Goal: Information Seeking & Learning: Learn about a topic

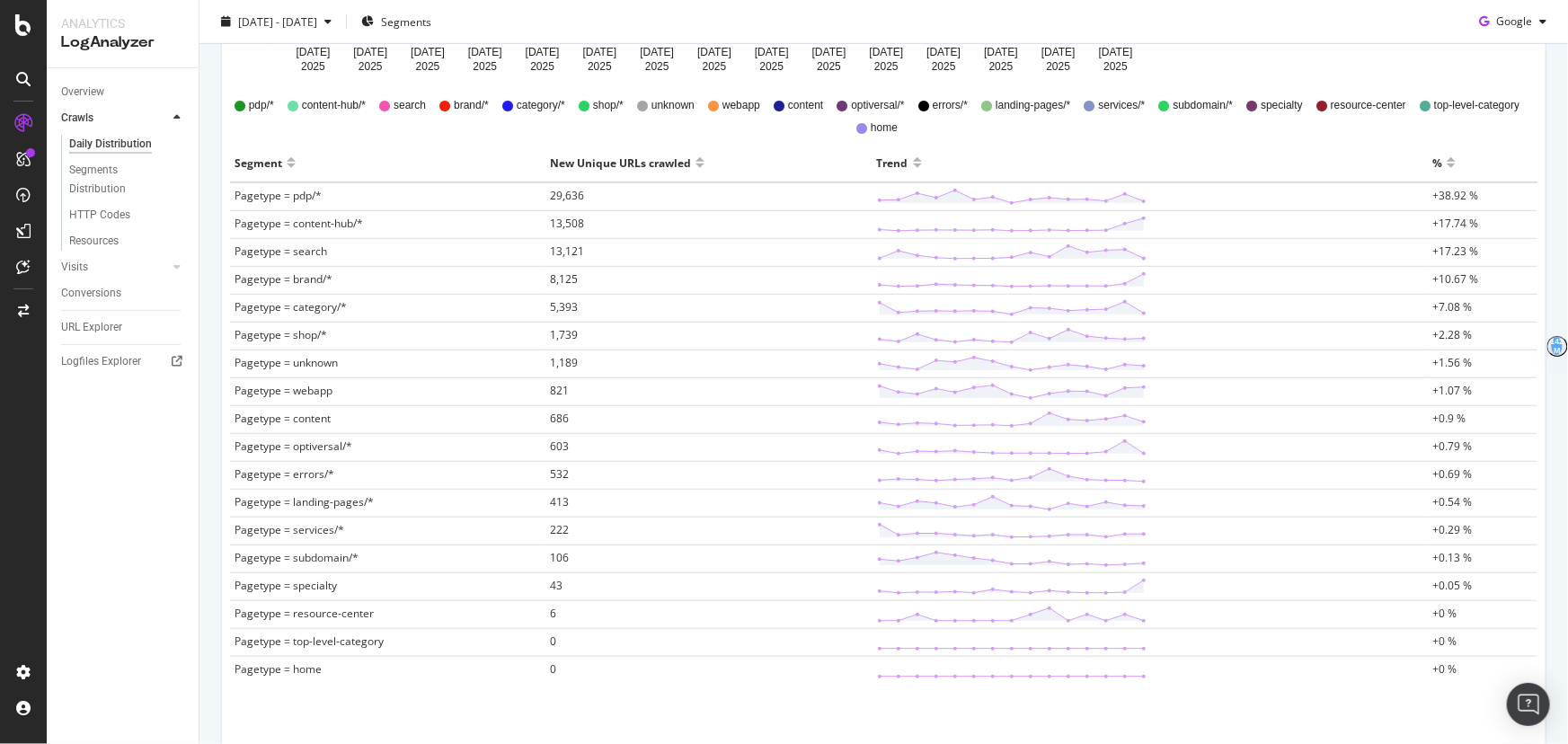
scroll to position [431, 0]
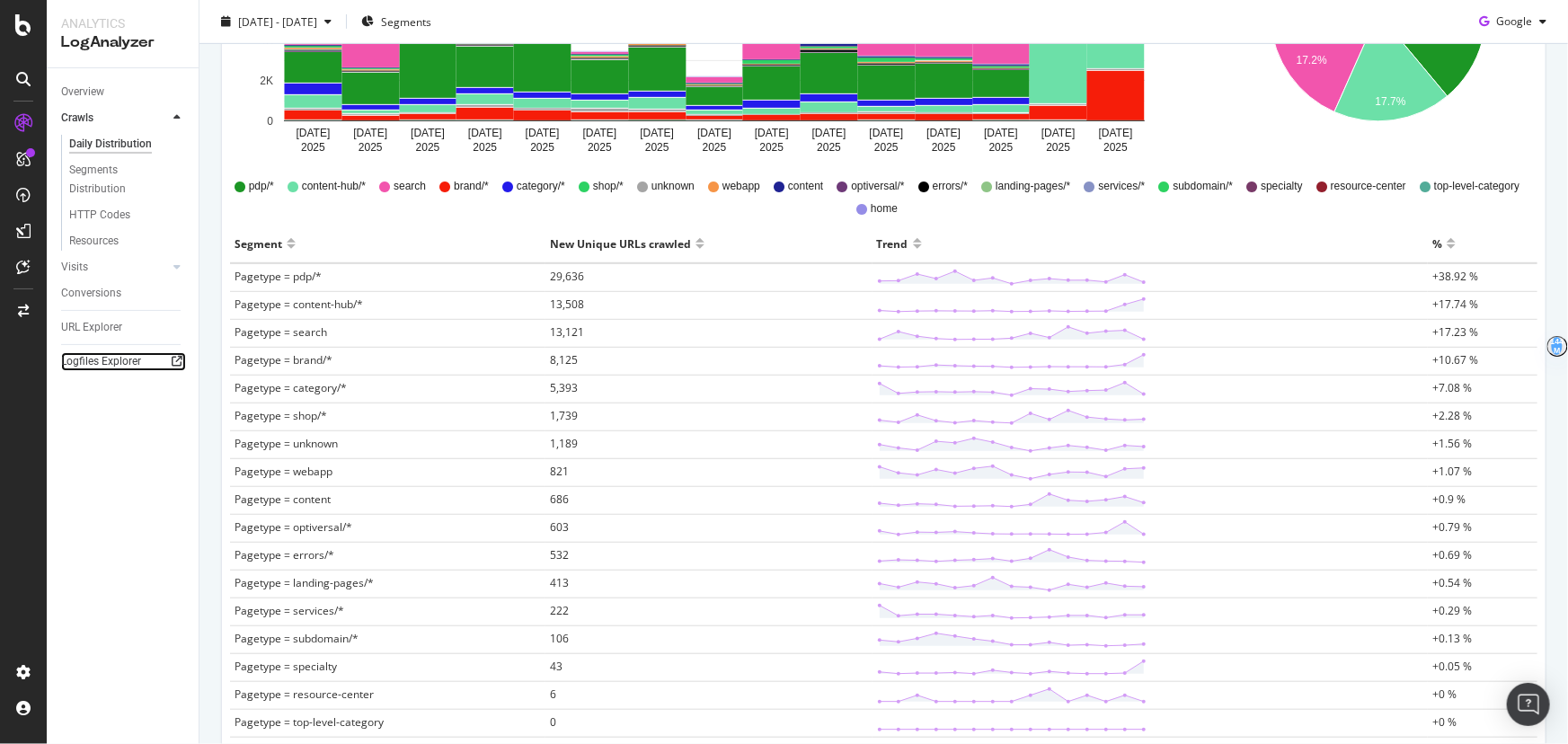
click at [178, 363] on icon at bounding box center [177, 361] width 11 height 11
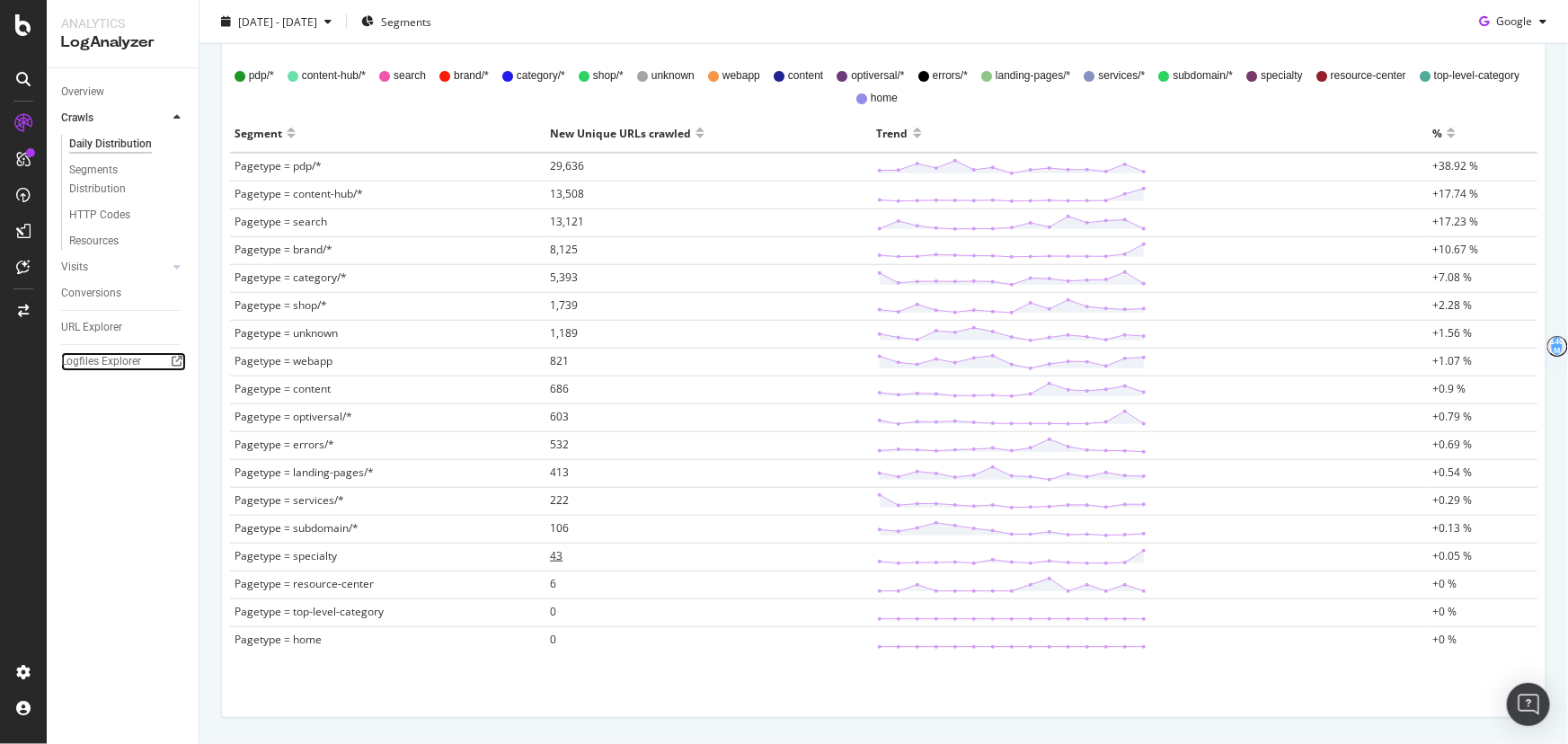
scroll to position [594, 0]
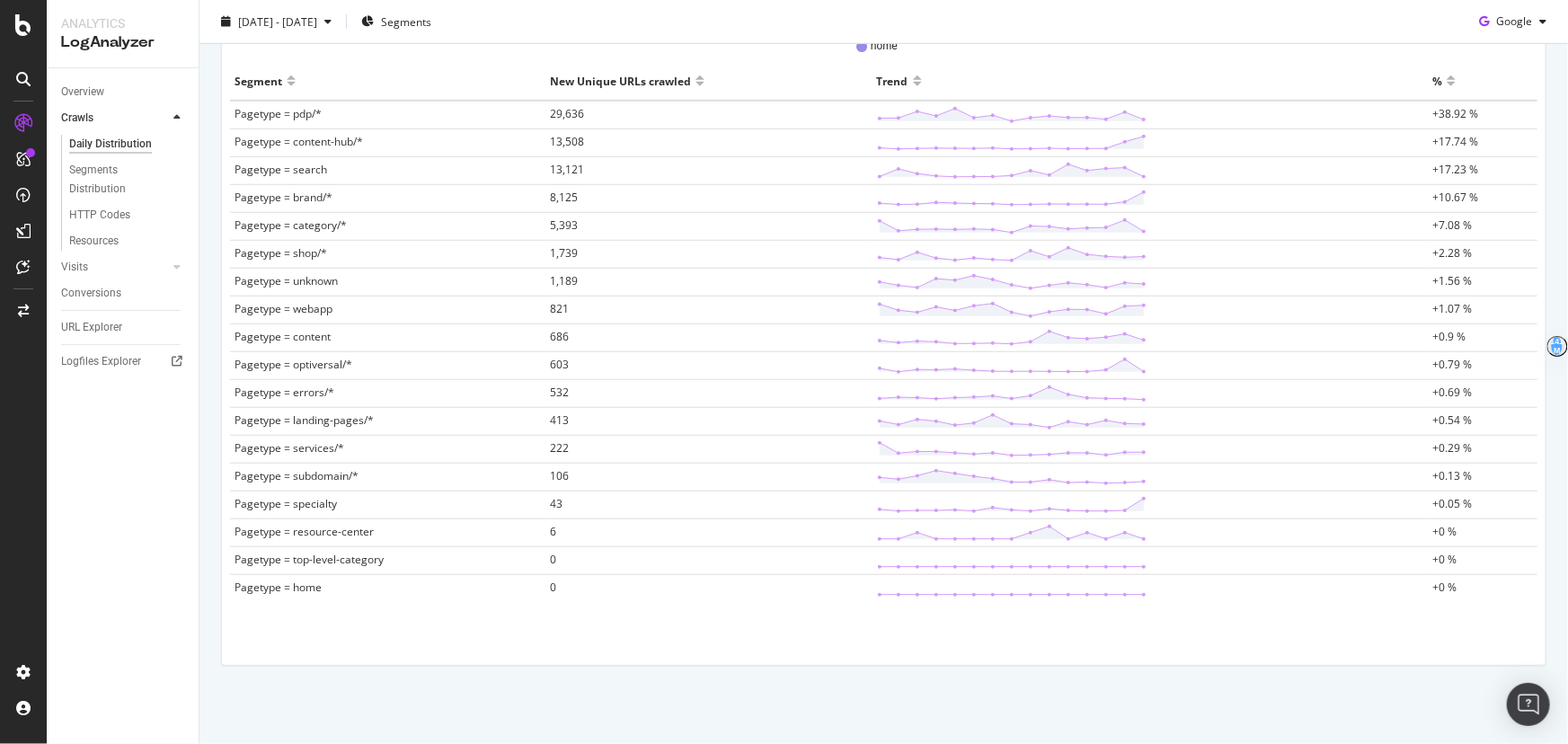
drag, startPoint x: 303, startPoint y: 499, endPoint x: 254, endPoint y: 501, distance: 49.0
click at [254, 501] on span "Pagetype = specialty" at bounding box center [285, 503] width 103 height 15
click at [541, 502] on tr "Pagetype = specialty 43 +0.05 %" at bounding box center [884, 506] width 1308 height 28
click at [550, 504] on span "43" at bounding box center [556, 503] width 13 height 15
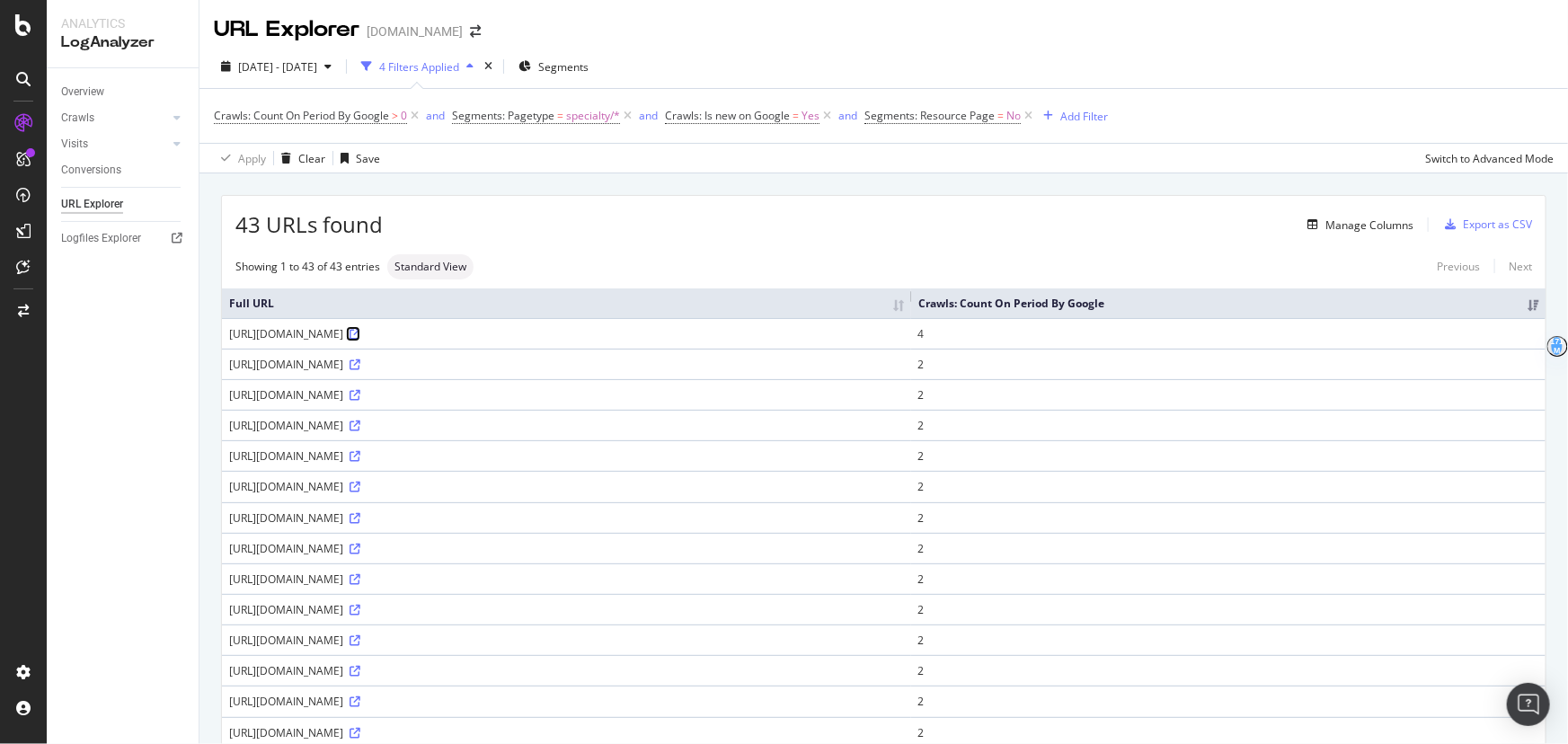
click at [360, 340] on icon at bounding box center [354, 334] width 11 height 11
click at [360, 370] on icon at bounding box center [354, 364] width 11 height 11
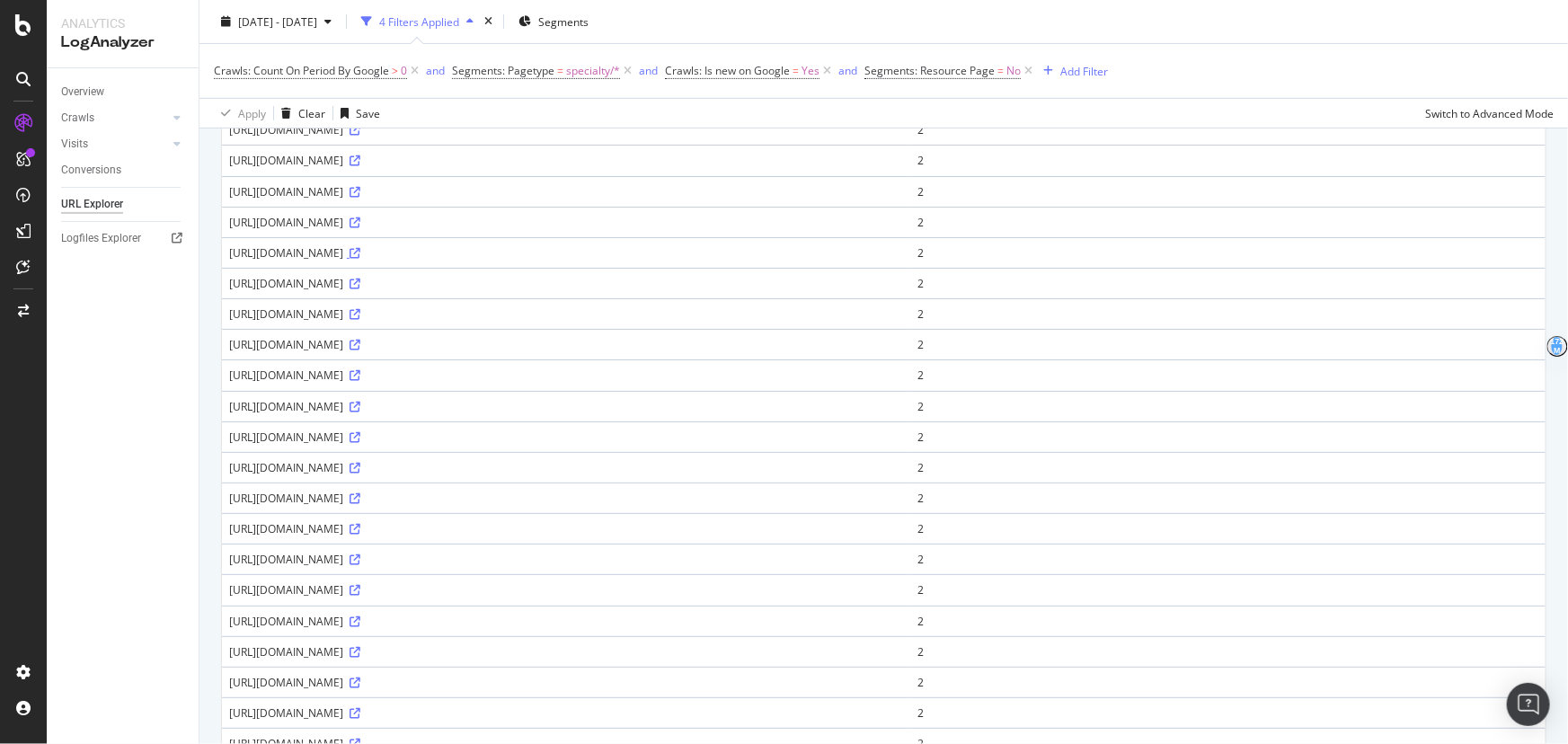
scroll to position [571, 0]
click at [360, 197] on icon at bounding box center [354, 191] width 11 height 11
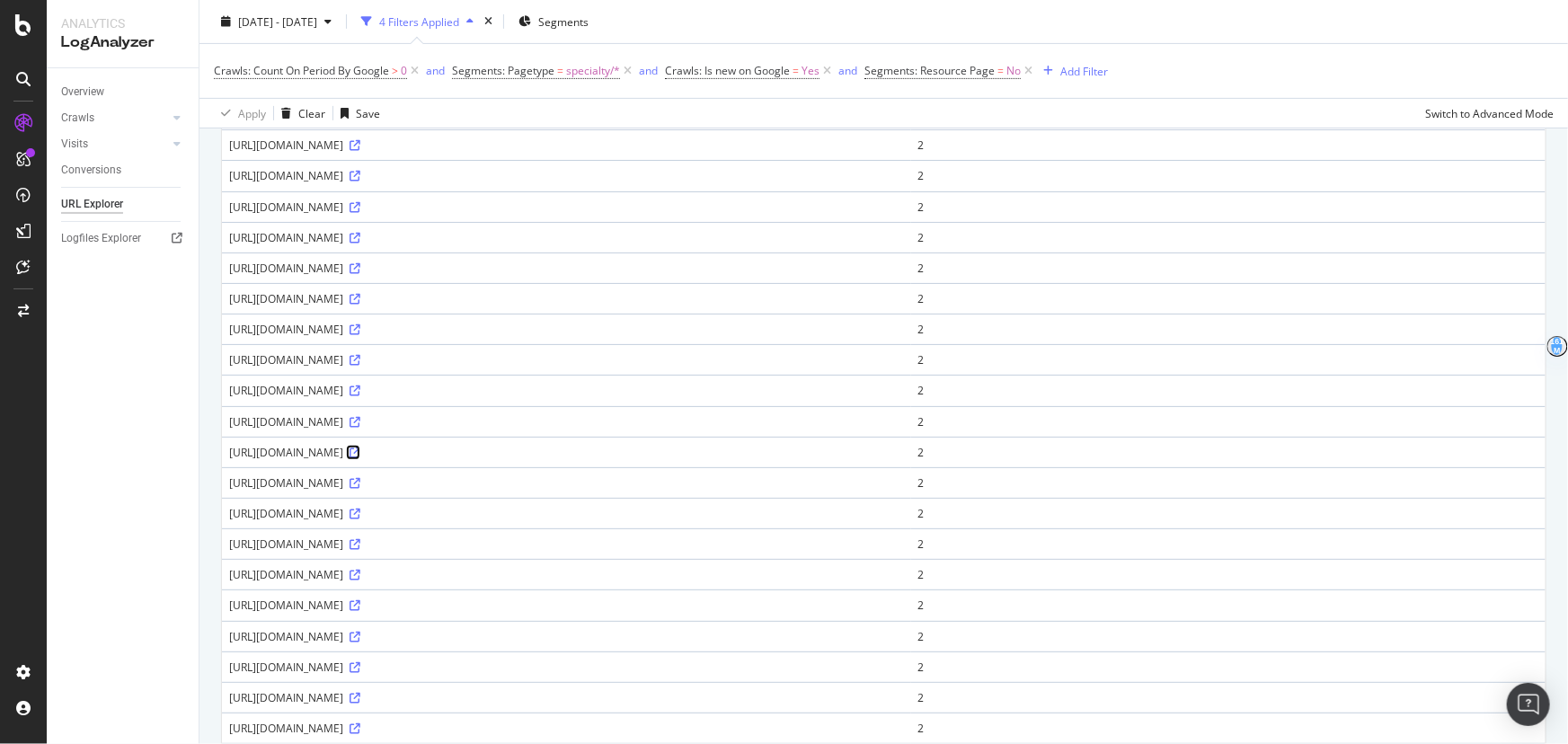
scroll to position [0, 0]
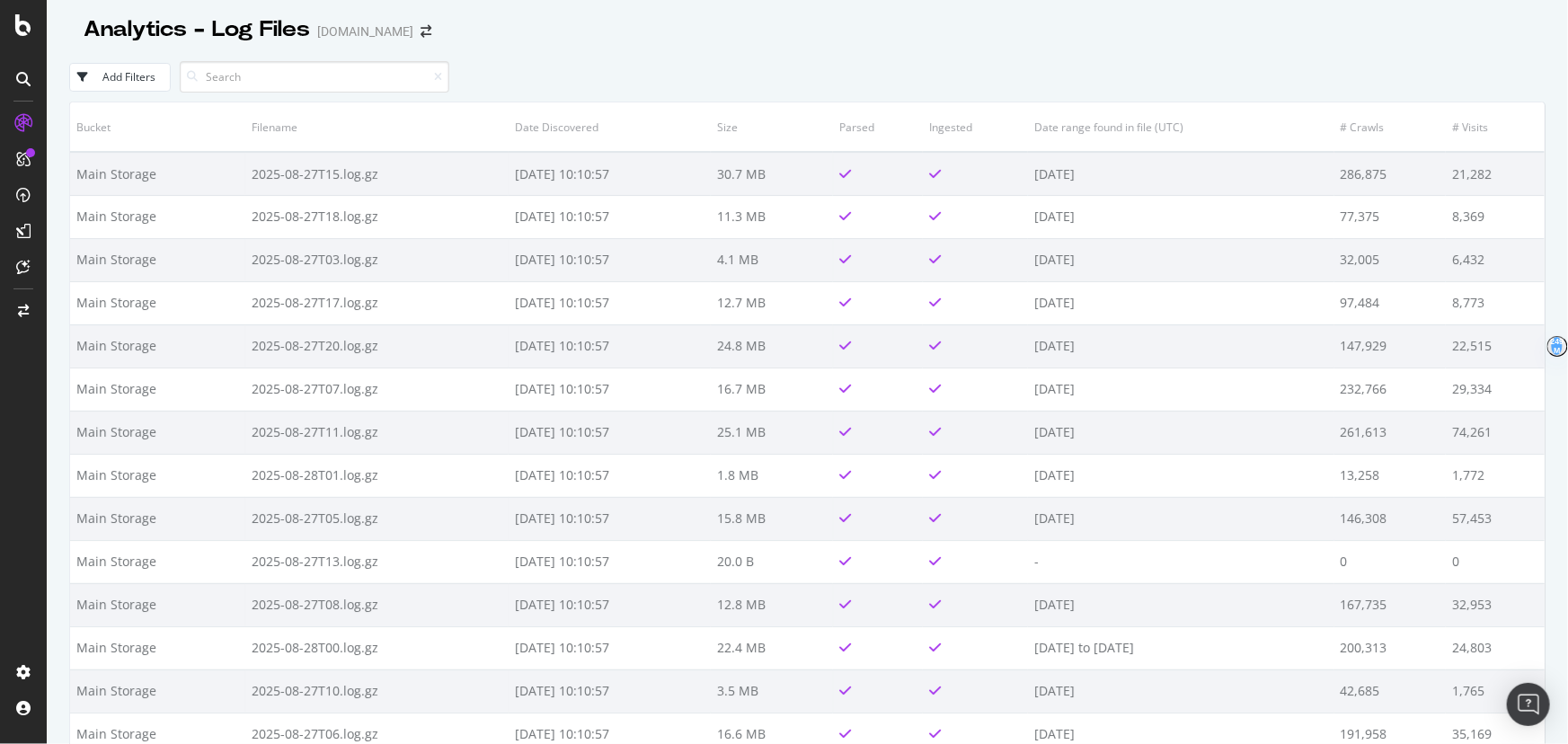
click at [129, 77] on div "Add Filters" at bounding box center [129, 76] width 53 height 15
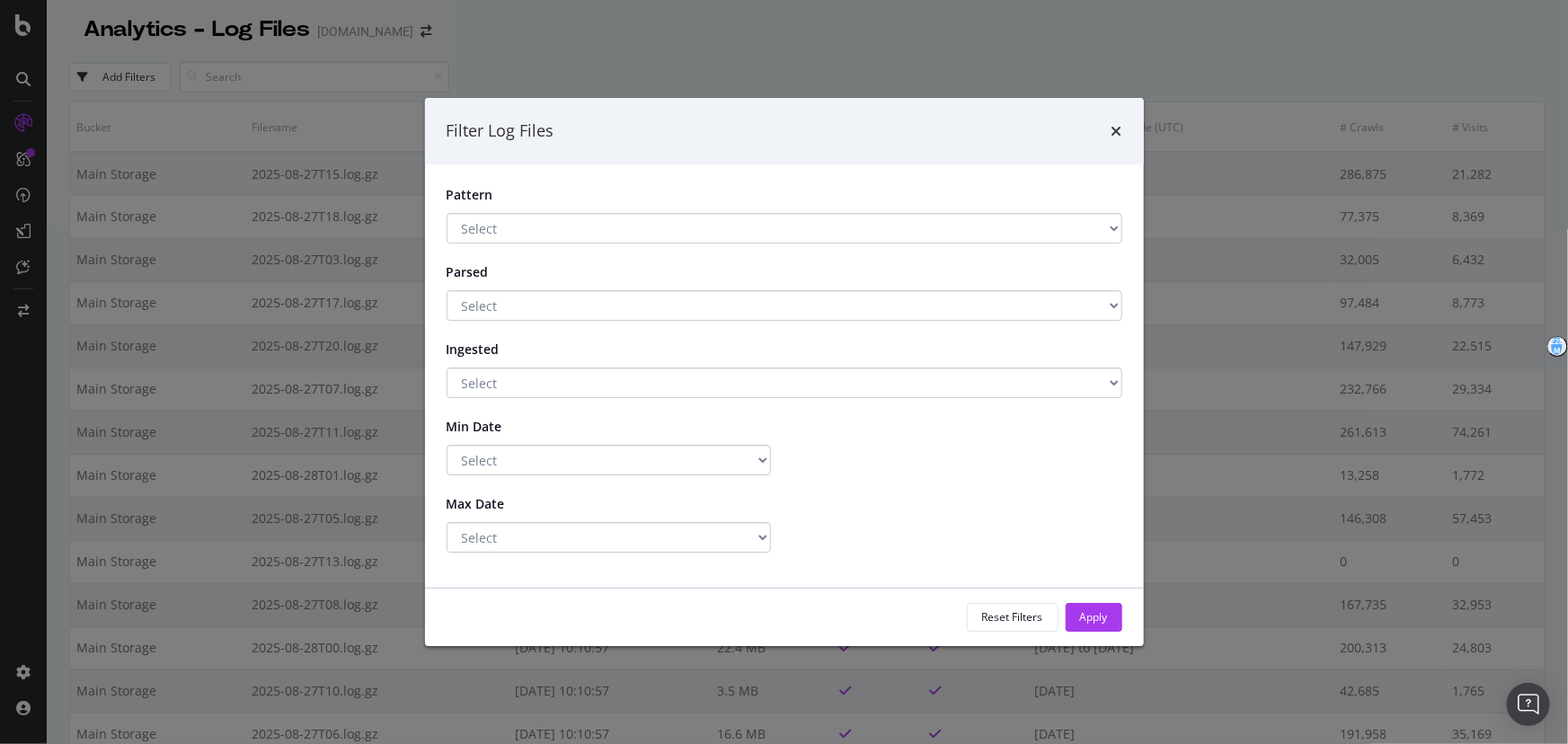
click at [516, 232] on select "Select .*\.gz$ Has a Pattern No Pattern" at bounding box center [785, 228] width 676 height 31
click at [539, 186] on label "Pattern" at bounding box center [491, 195] width 117 height 18
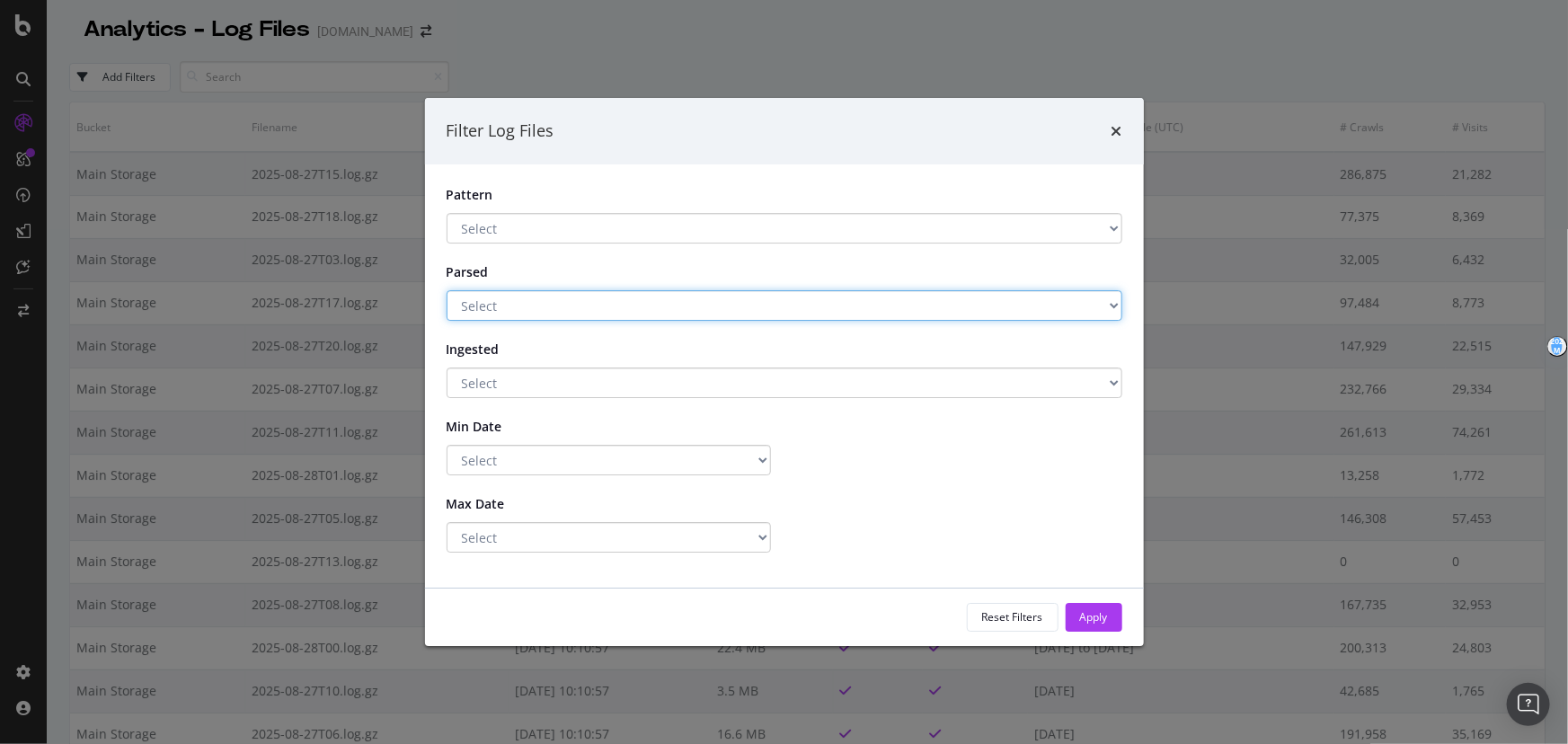
click at [532, 301] on select "Select Yes No" at bounding box center [785, 305] width 676 height 31
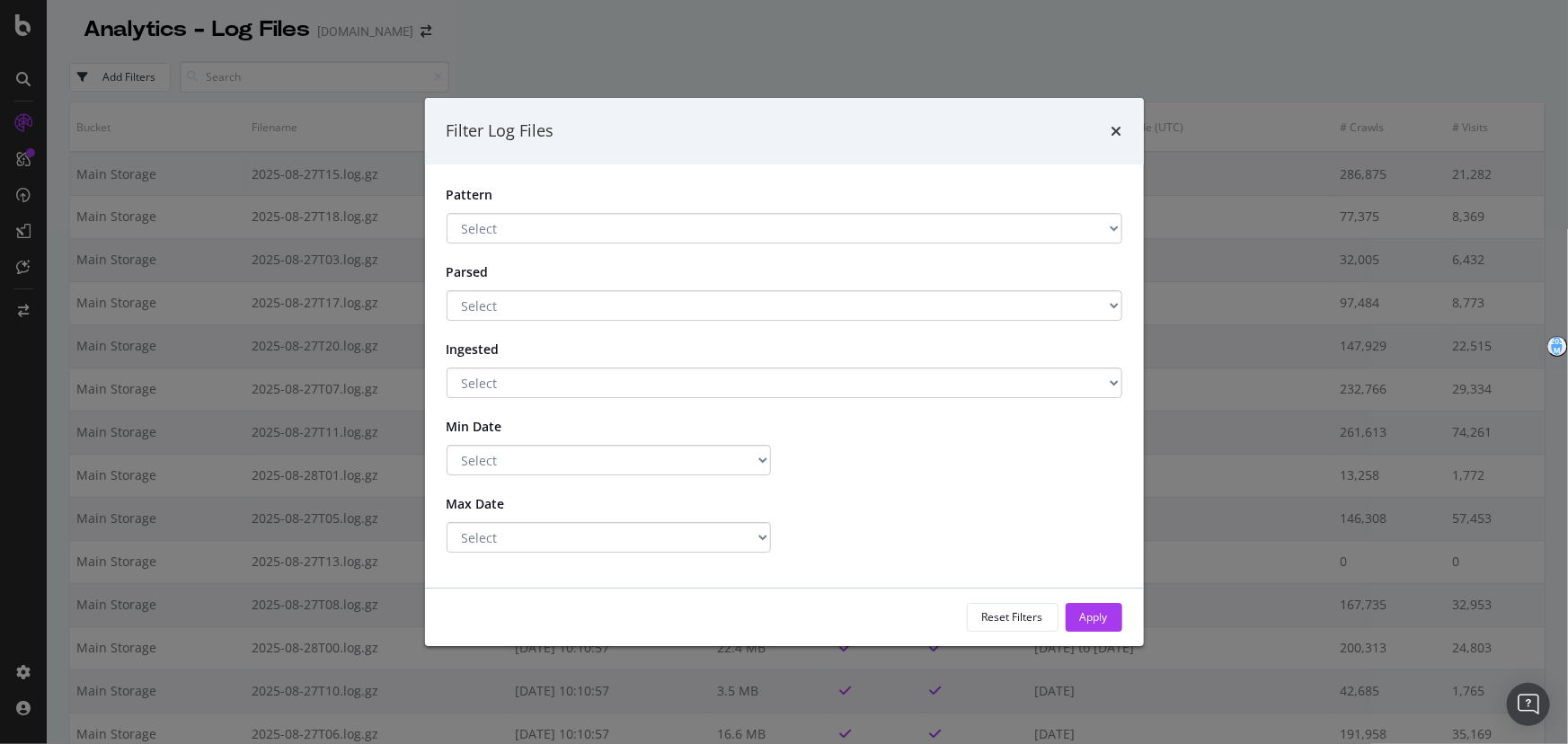
drag, startPoint x: 530, startPoint y: 274, endPoint x: 527, endPoint y: 301, distance: 27.2
click at [530, 274] on label "Parsed" at bounding box center [491, 269] width 117 height 24
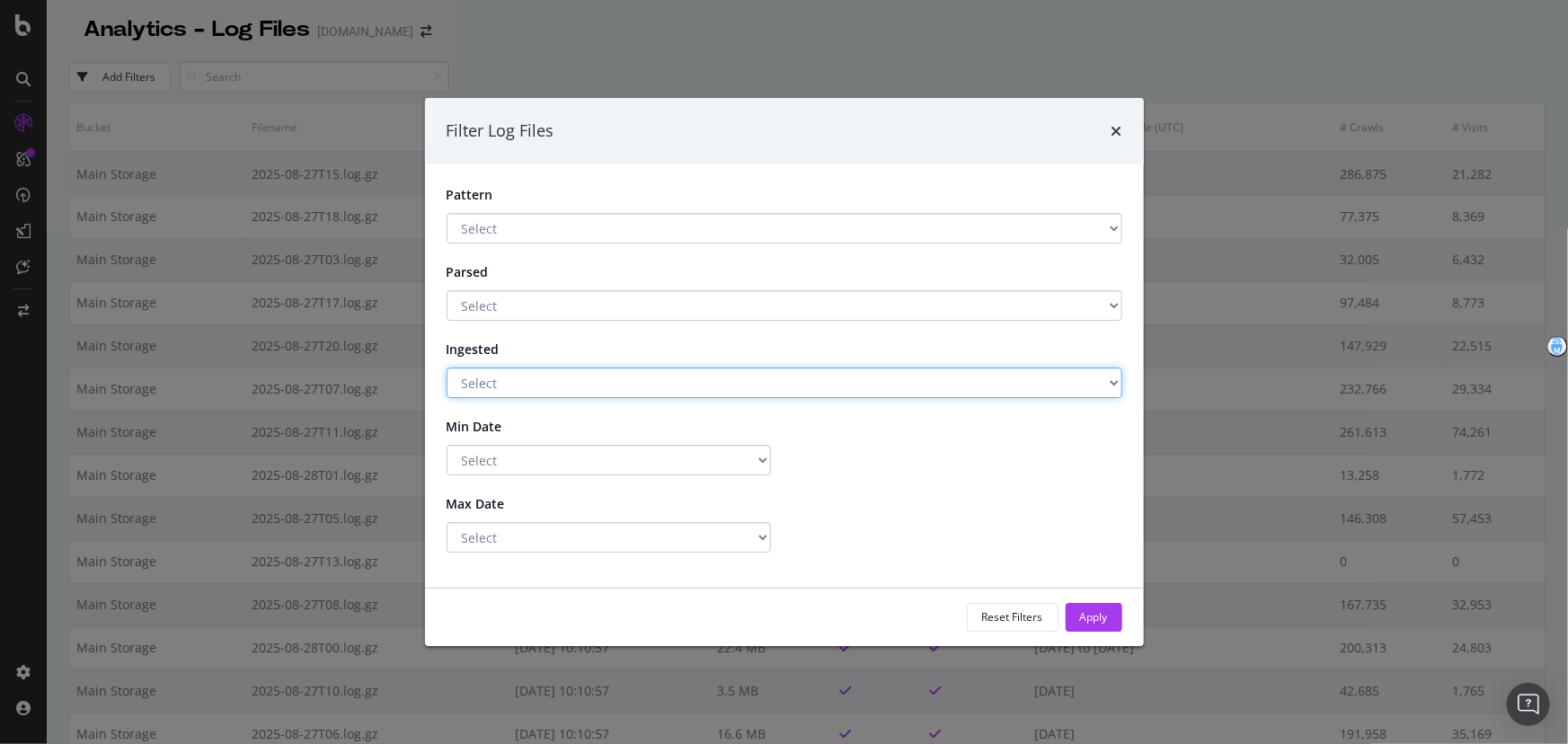
click at [526, 378] on select "Select Yes No" at bounding box center [785, 383] width 676 height 31
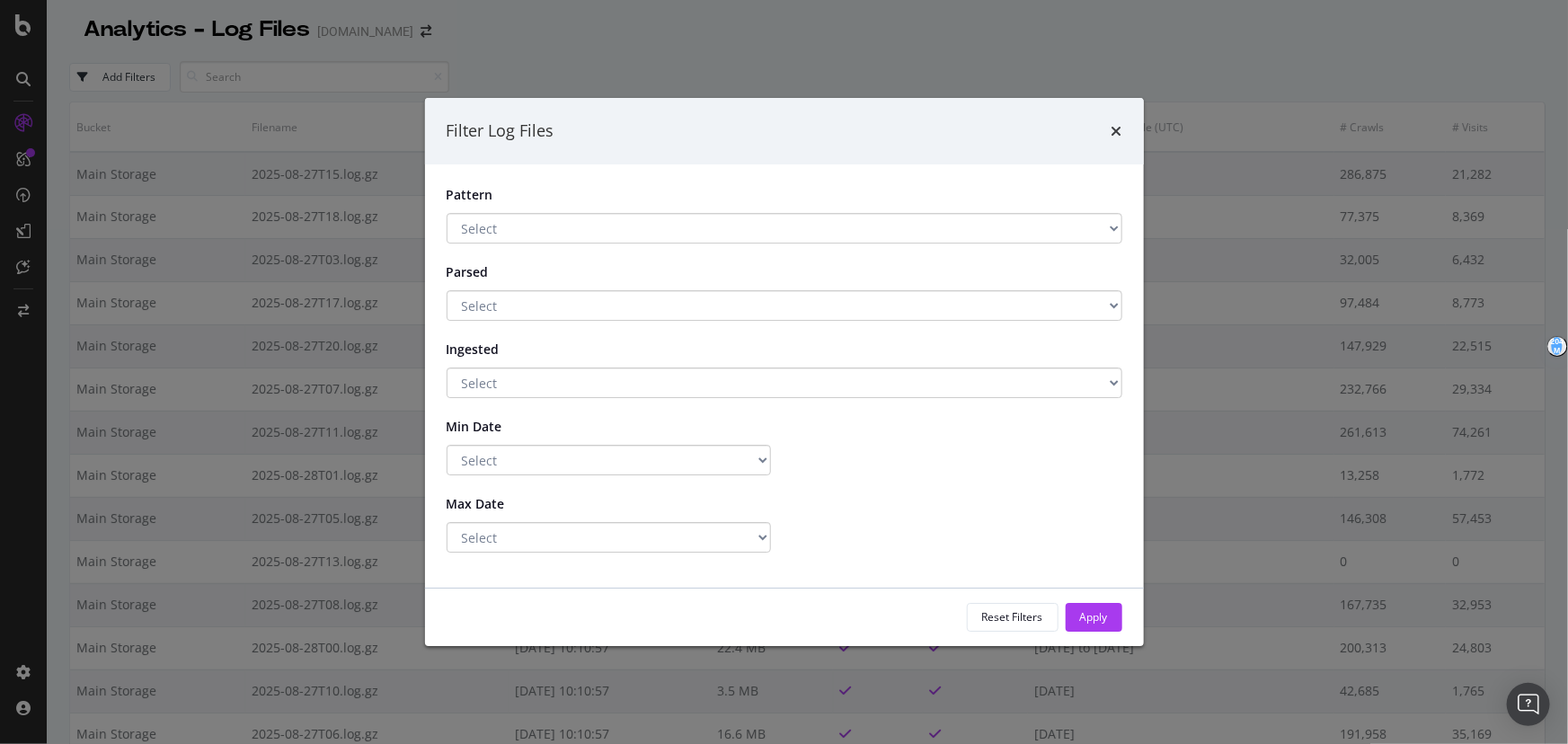
click at [1114, 136] on icon "times" at bounding box center [1117, 131] width 11 height 14
